Goal: Task Accomplishment & Management: Manage account settings

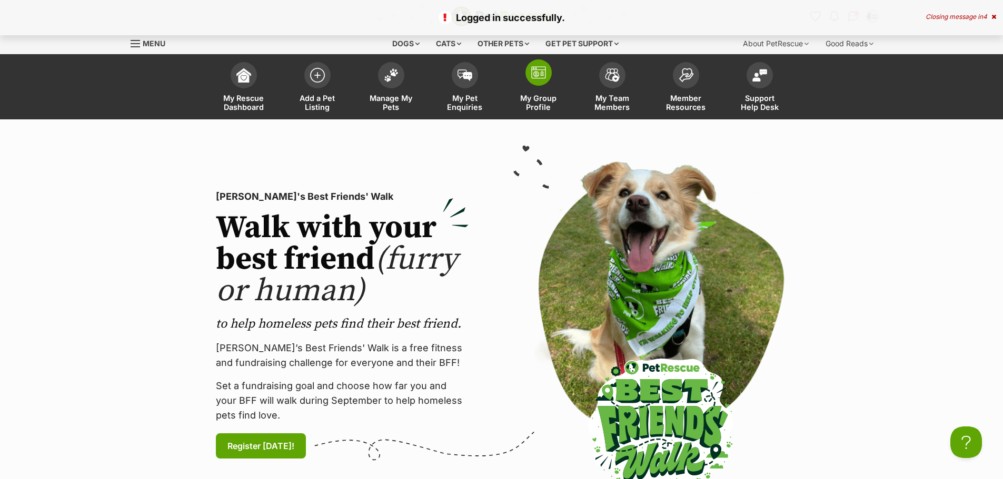
click at [534, 79] on span at bounding box center [538, 72] width 26 height 26
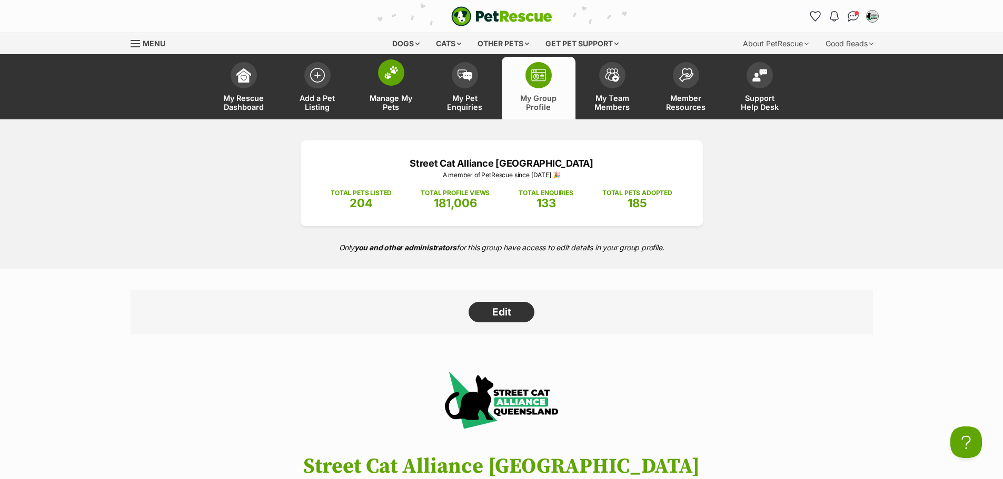
click at [379, 77] on span at bounding box center [391, 72] width 26 height 26
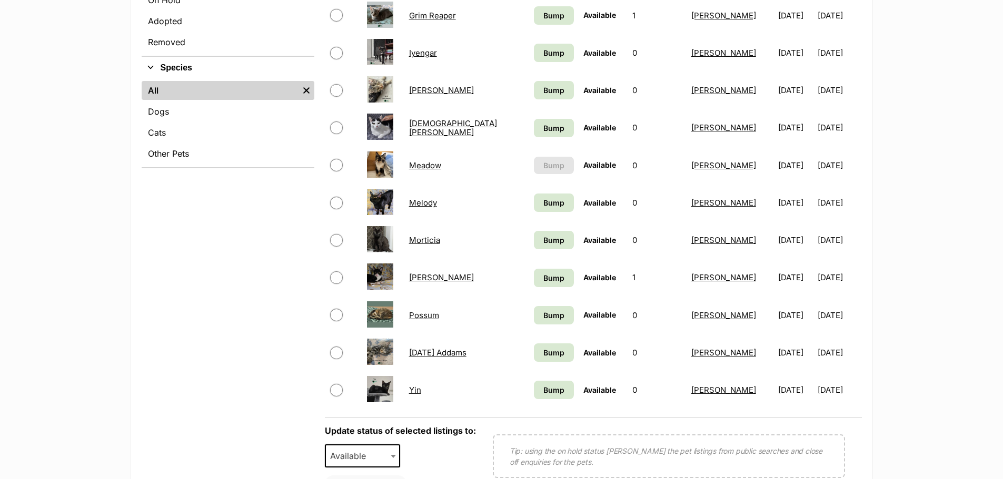
scroll to position [368, 0]
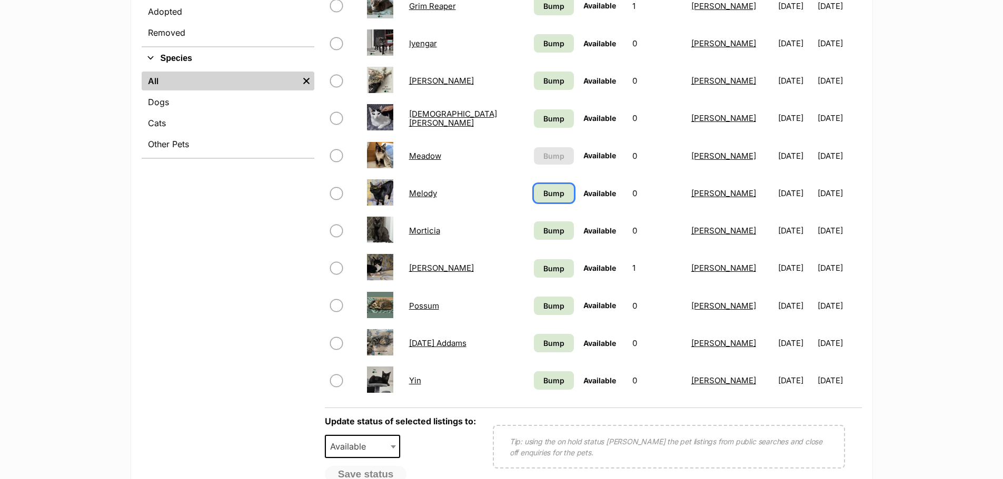
click at [543, 193] on span "Bump" at bounding box center [553, 193] width 21 height 11
click at [544, 229] on span "Bump" at bounding box center [553, 230] width 21 height 11
click at [534, 266] on link "Bump" at bounding box center [554, 268] width 40 height 18
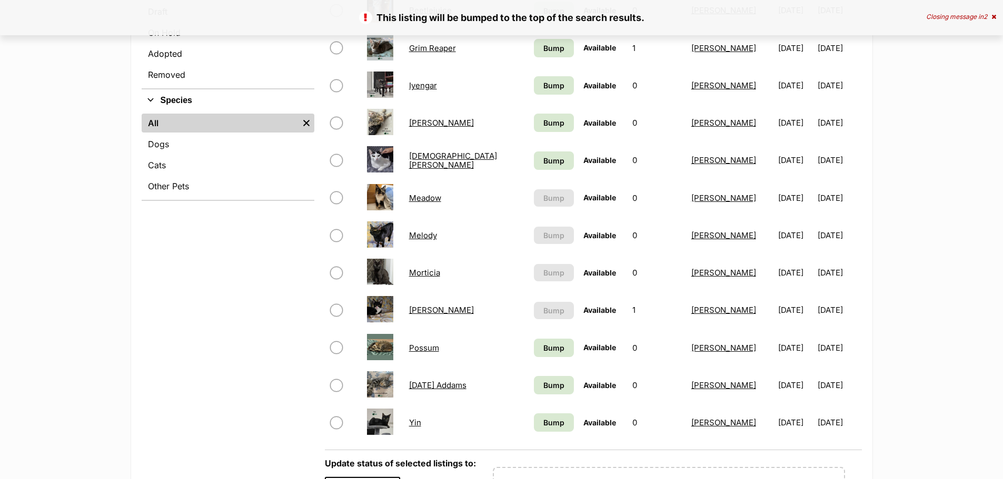
scroll to position [421, 0]
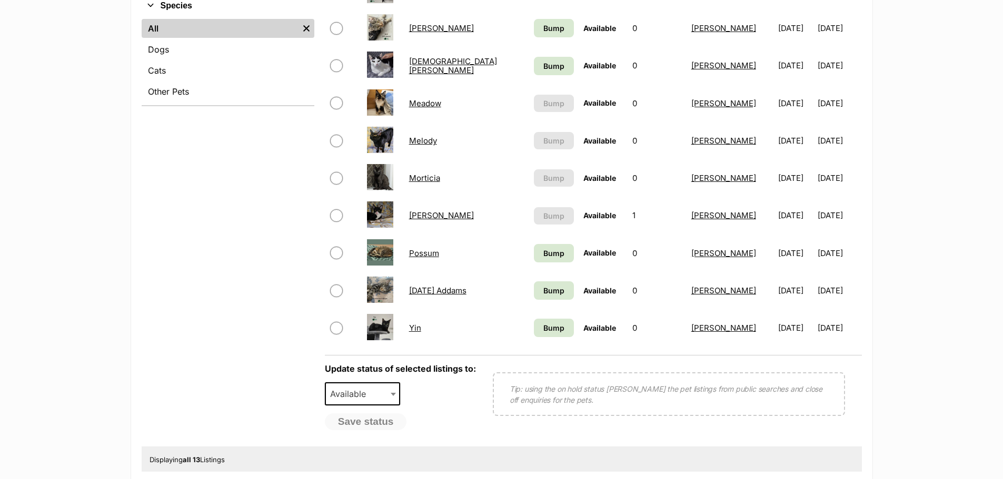
click at [419, 251] on link "Possum" at bounding box center [424, 253] width 30 height 10
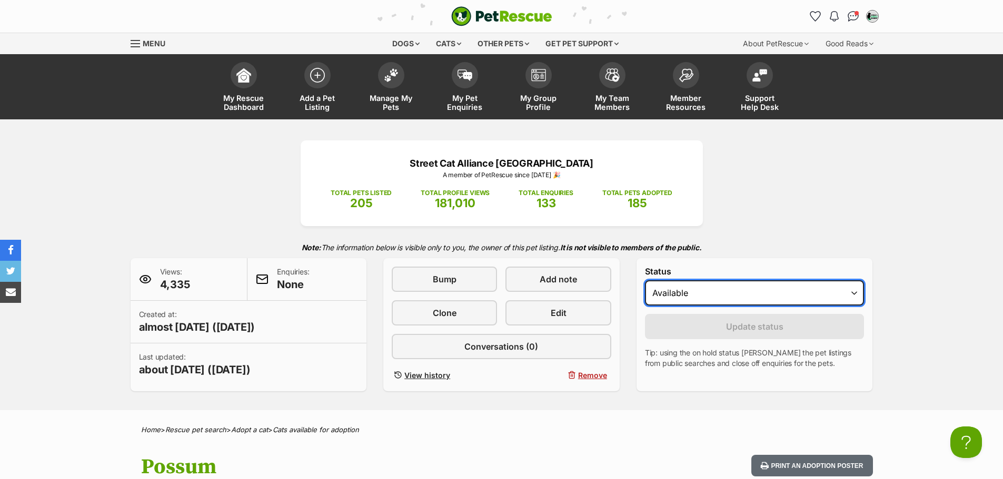
click at [848, 292] on select "Draft Available On hold Adopted" at bounding box center [754, 293] width 219 height 25
select select "rehomed"
click at [645, 281] on select "Draft Available On hold Adopted" at bounding box center [754, 293] width 219 height 25
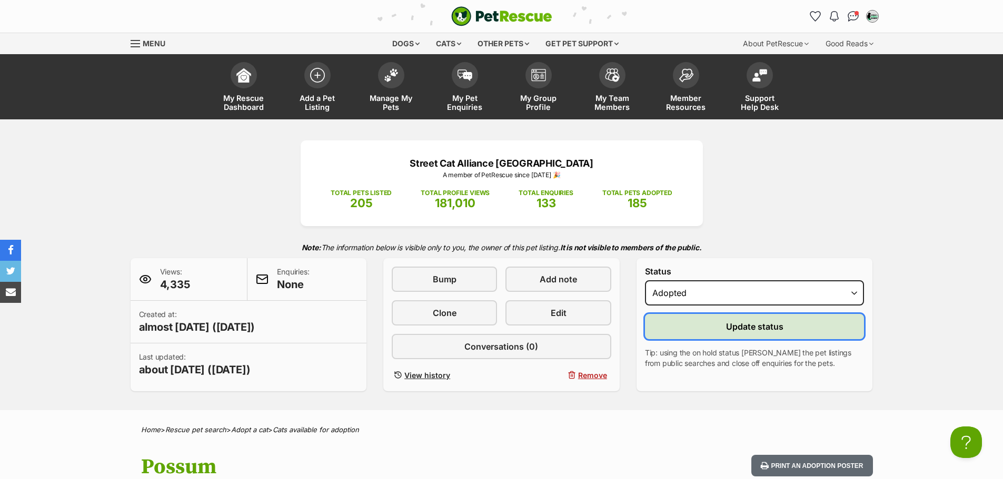
click at [754, 328] on span "Update status" at bounding box center [754, 327] width 57 height 13
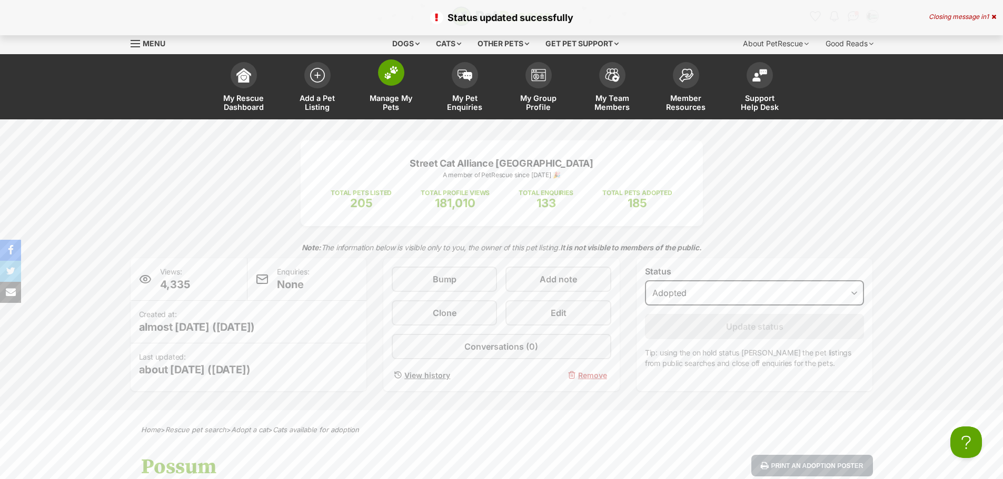
click at [392, 87] on link "Manage My Pets" at bounding box center [391, 88] width 74 height 63
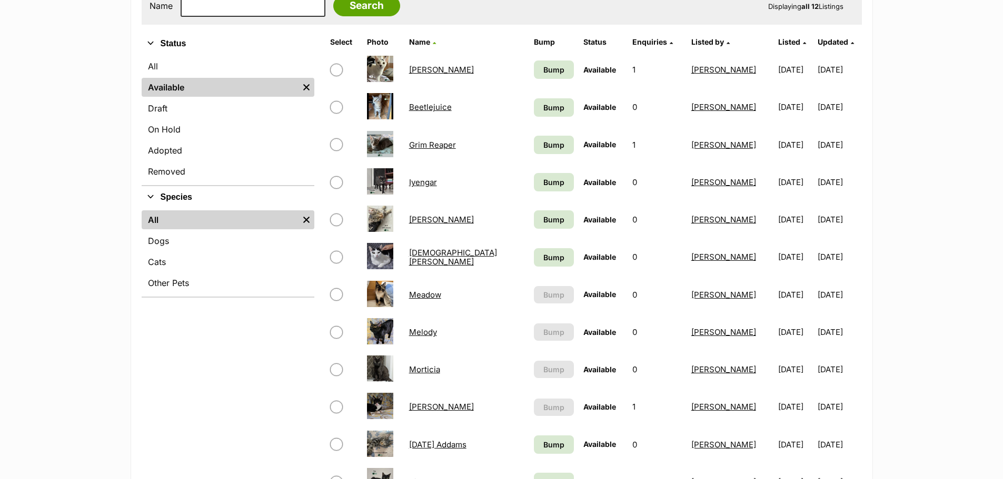
scroll to position [211, 0]
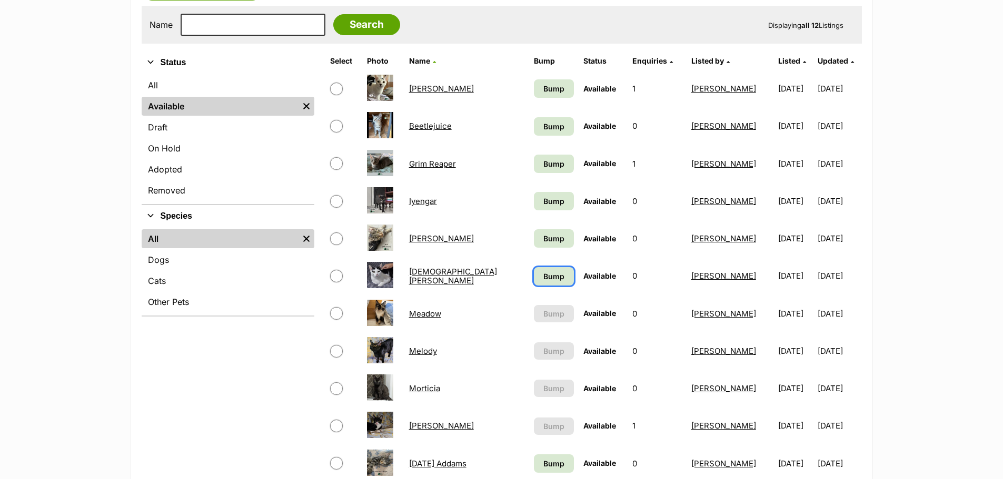
click at [543, 276] on span "Bump" at bounding box center [553, 276] width 21 height 11
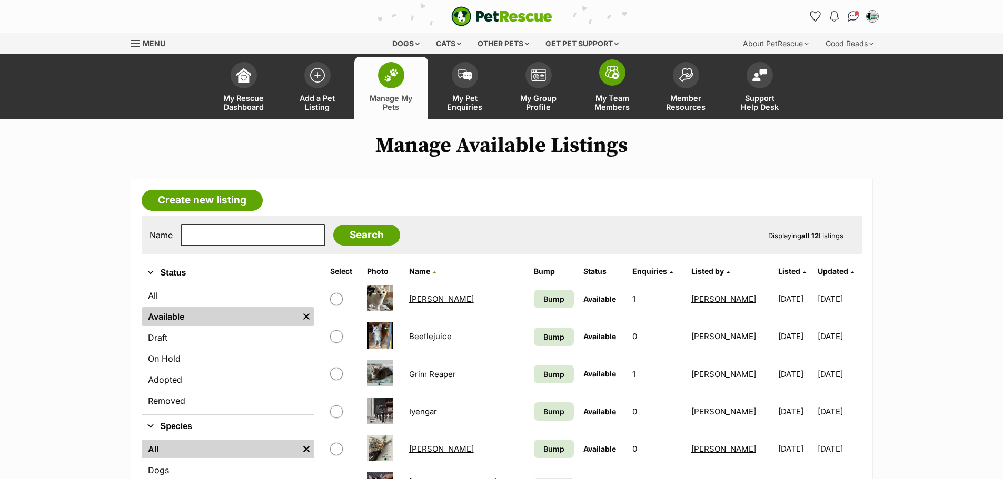
click at [600, 90] on link "My Team Members" at bounding box center [612, 88] width 74 height 63
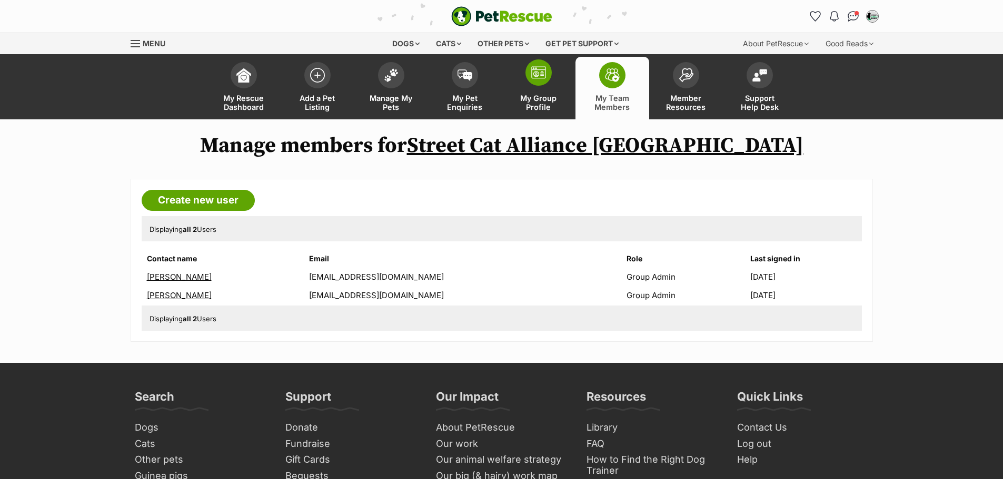
click at [544, 82] on span at bounding box center [538, 72] width 26 height 26
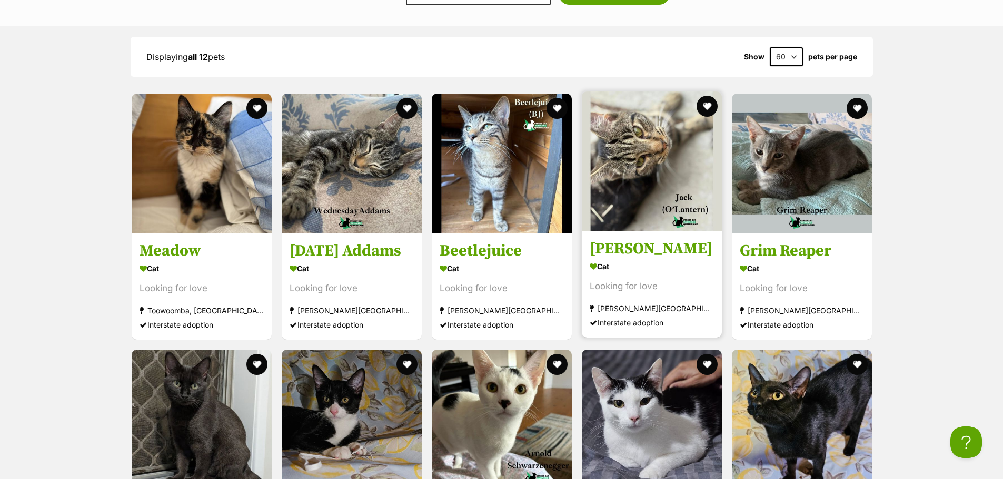
scroll to position [1368, 0]
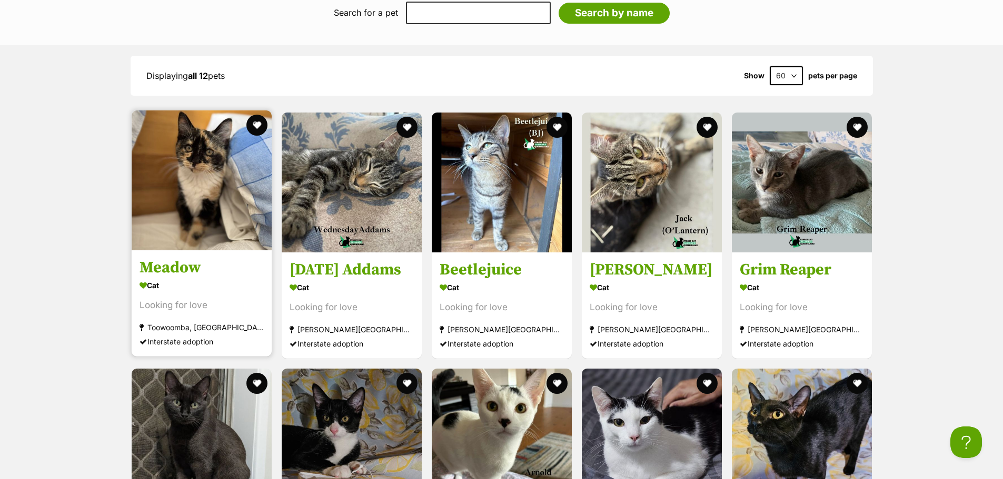
click at [184, 199] on img at bounding box center [202, 181] width 140 height 140
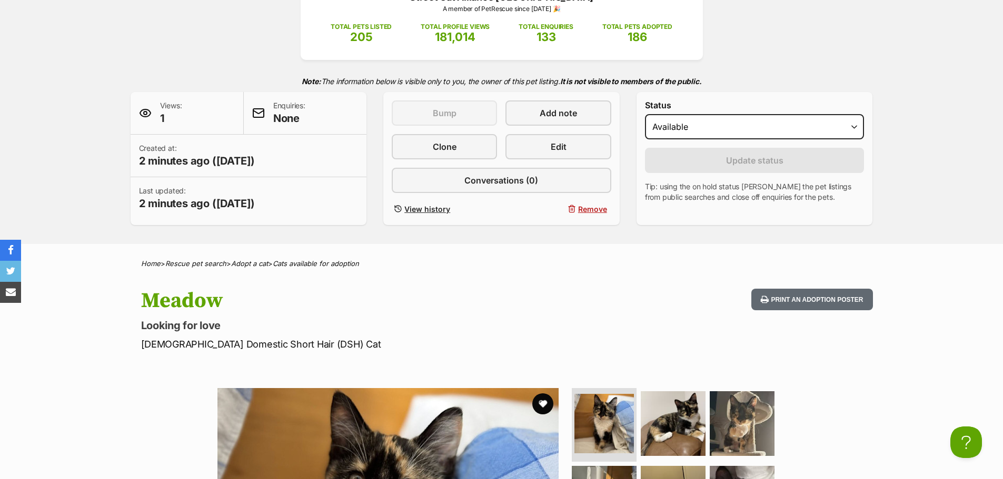
scroll to position [105, 0]
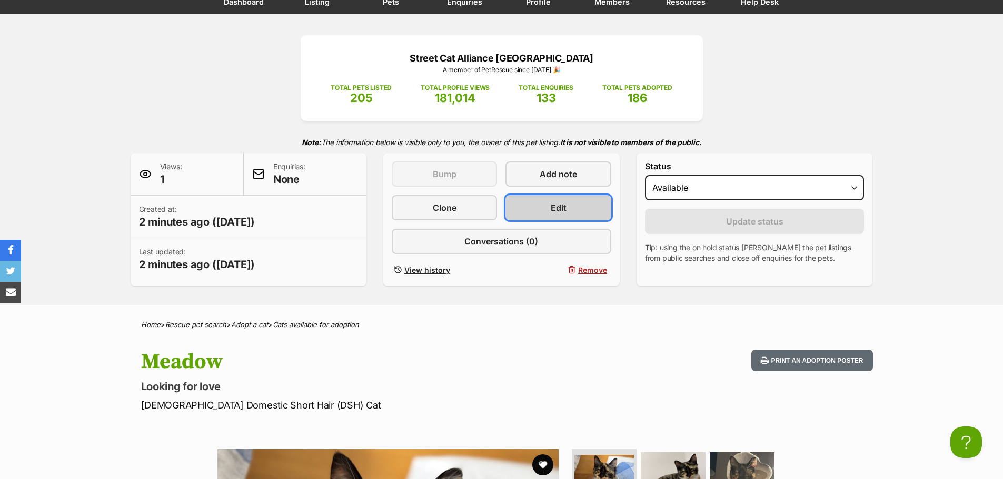
click at [547, 207] on link "Edit" at bounding box center [557, 207] width 105 height 25
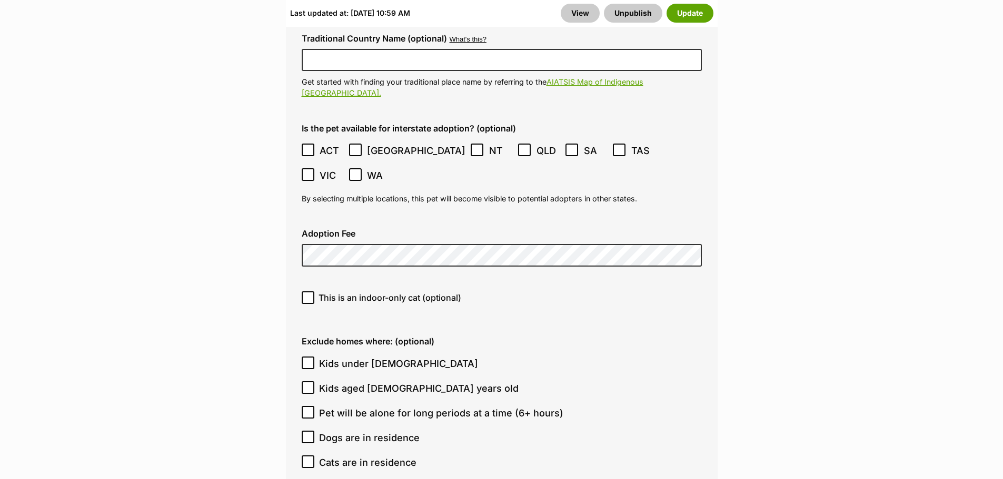
scroll to position [3368, 0]
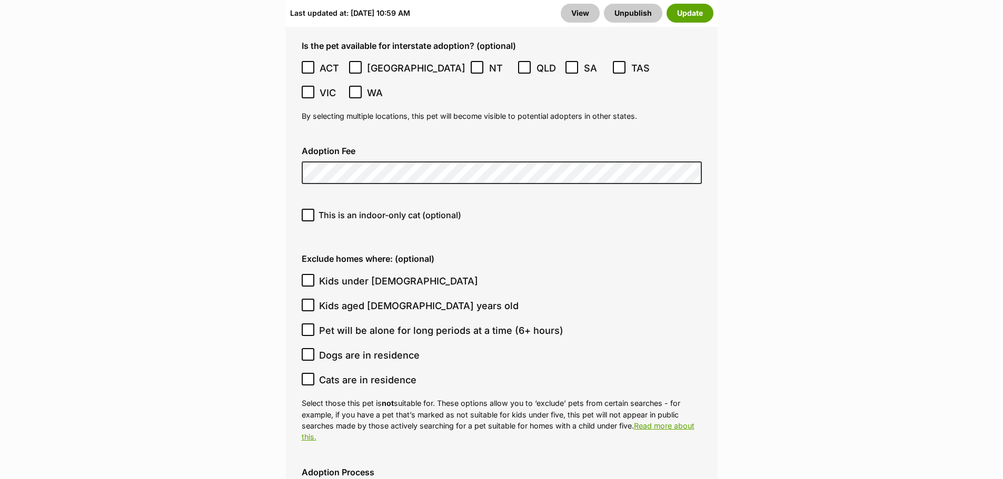
click at [311, 212] on icon at bounding box center [307, 215] width 7 height 7
click at [311, 209] on input "This is an indoor-only cat (optional)" at bounding box center [308, 215] width 13 height 13
checkbox input "true"
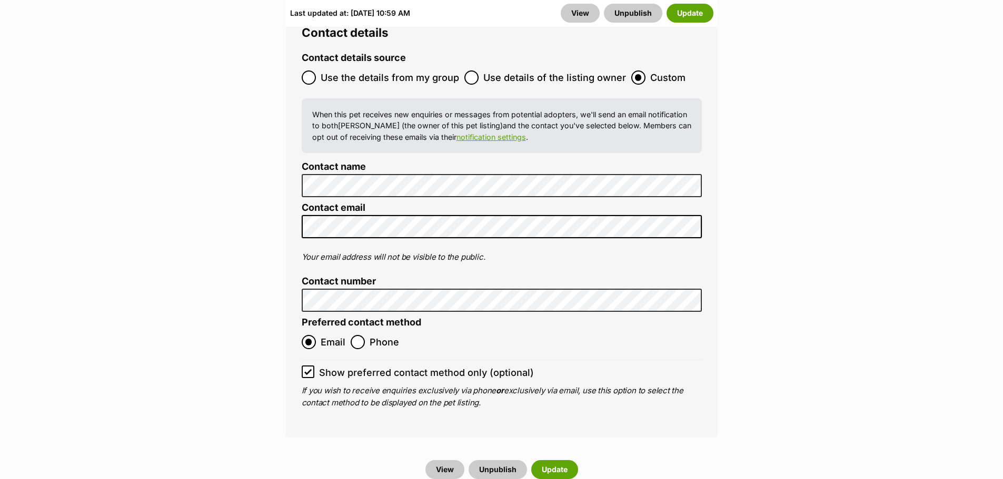
scroll to position [4737, 0]
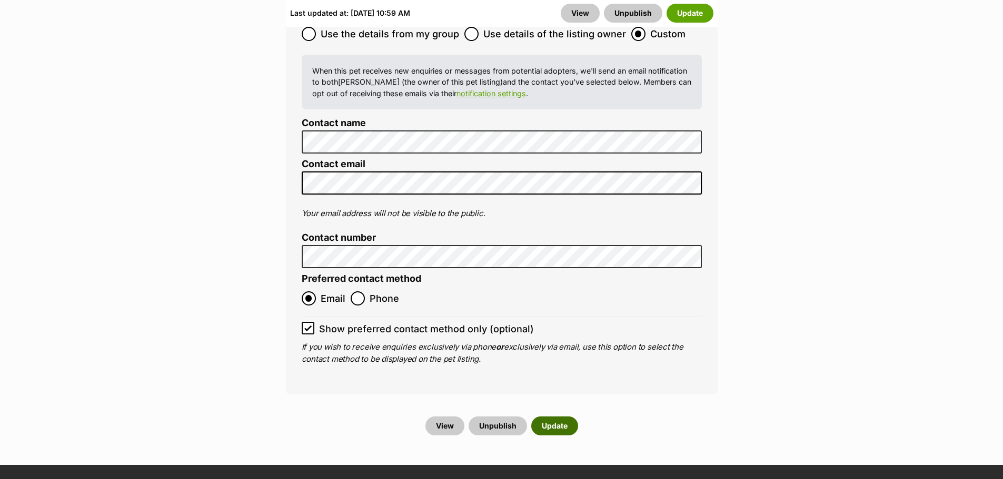
click at [560, 417] on button "Update" at bounding box center [554, 426] width 47 height 19
